Goal: Communication & Community: Participate in discussion

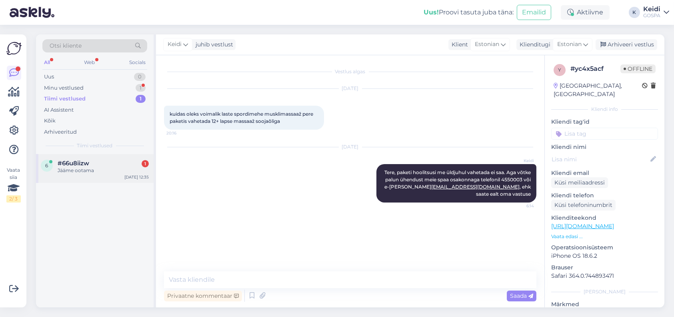
click at [77, 171] on div "Jääme ootama" at bounding box center [103, 170] width 91 height 7
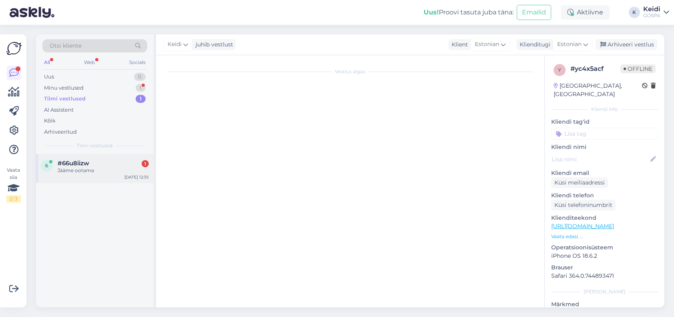
scroll to position [16, 0]
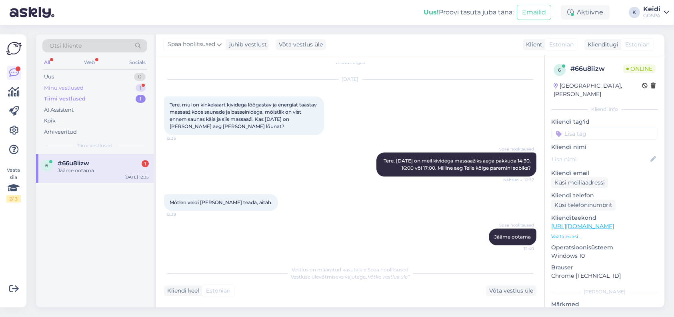
click at [112, 84] on div "Minu vestlused 1" at bounding box center [94, 87] width 105 height 11
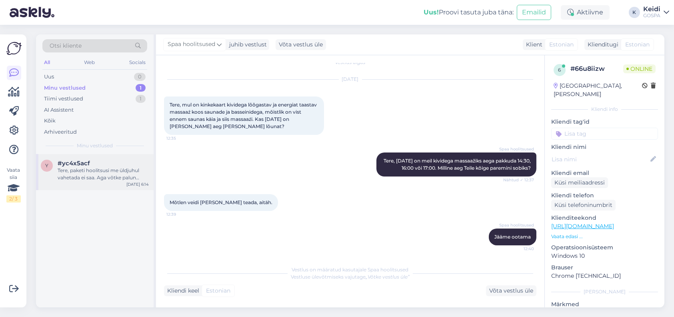
click at [108, 174] on div "Tere, paketi hoolitsusi me üldjuhul vahetada ei saa. Aga võtke palun ühendust m…" at bounding box center [103, 174] width 91 height 14
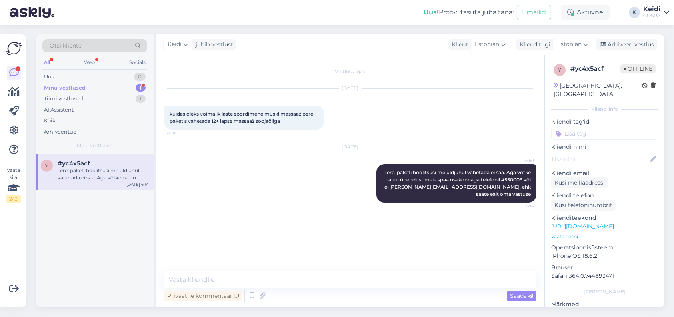
click at [86, 173] on div "Tere, paketi hoolitsusi me üldjuhul vahetada ei saa. Aga võtke palun ühendust m…" at bounding box center [103, 174] width 91 height 14
click at [88, 86] on div "Minu vestlused 1" at bounding box center [94, 87] width 105 height 11
click at [95, 163] on div "#yc4x5acf" at bounding box center [103, 163] width 91 height 7
click at [88, 170] on div "Tere, paketi hoolitsusi me üldjuhul vahetada ei saa. Aga võtke palun ühendust m…" at bounding box center [103, 174] width 91 height 14
click at [82, 85] on div "Minu vestlused" at bounding box center [65, 88] width 42 height 8
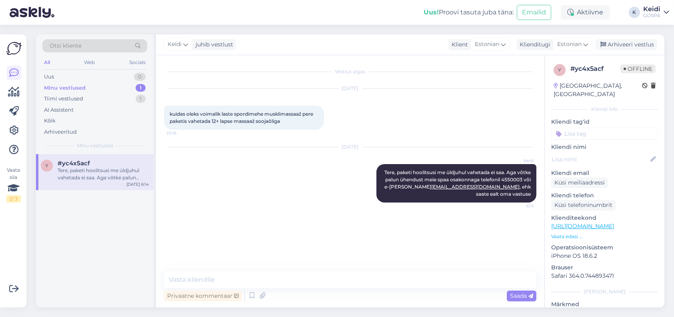
click at [68, 164] on span "#yc4x5acf" at bounding box center [74, 163] width 32 height 7
click at [364, 287] on textarea at bounding box center [350, 279] width 372 height 17
